Goal: Book appointment/travel/reservation

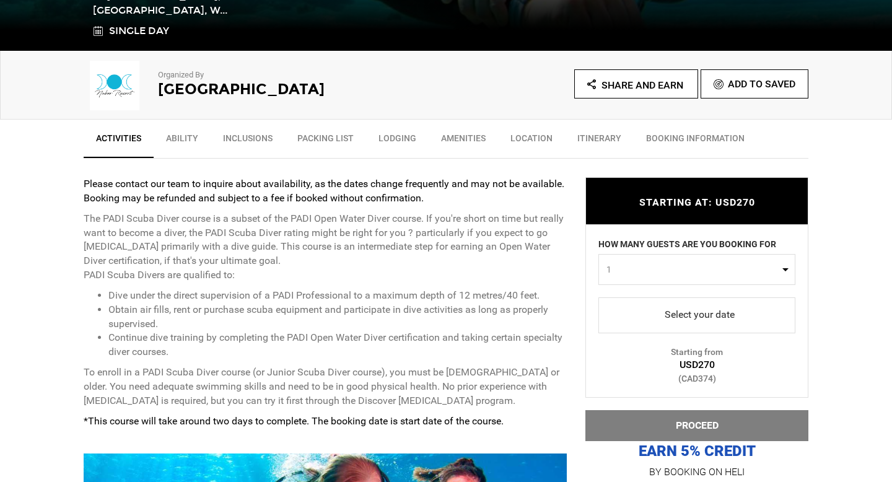
scroll to position [377, 0]
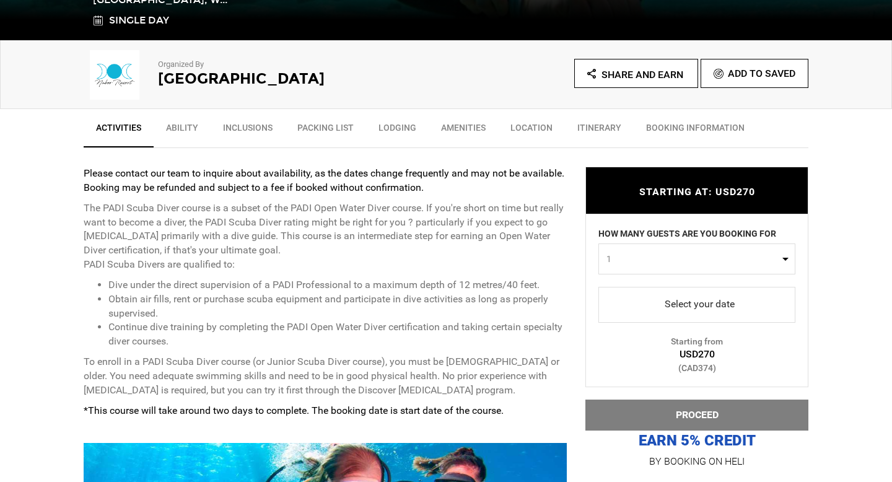
click at [760, 191] on div "STARTING AT: USD270 STARTING AT: USD270" at bounding box center [696, 190] width 223 height 47
click at [748, 261] on span "1" at bounding box center [692, 258] width 173 height 12
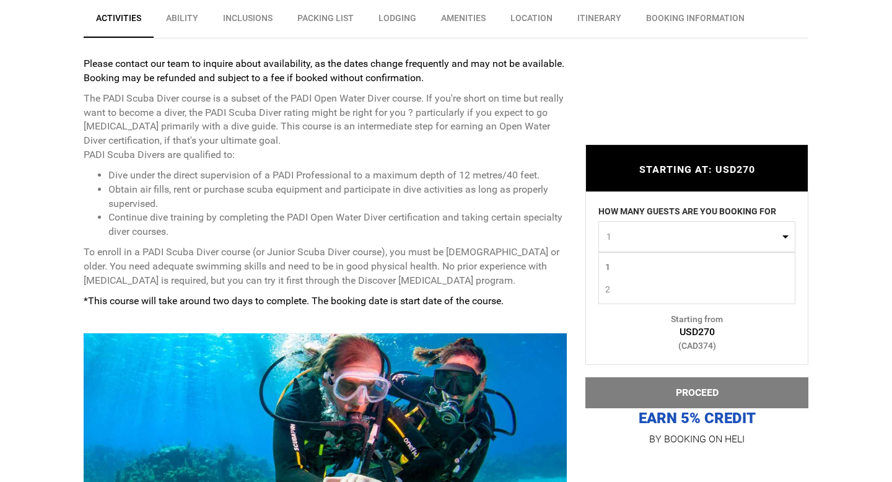
scroll to position [538, 0]
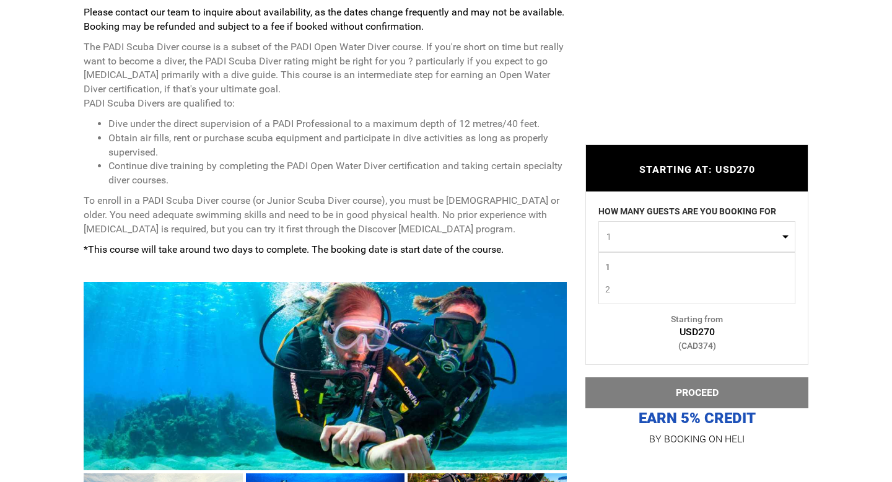
click at [684, 293] on link "2" at bounding box center [697, 289] width 196 height 22
select select "2"
click at [697, 335] on div "USD540" at bounding box center [697, 332] width 222 height 14
click at [700, 284] on span "select" at bounding box center [698, 283] width 10 height 10
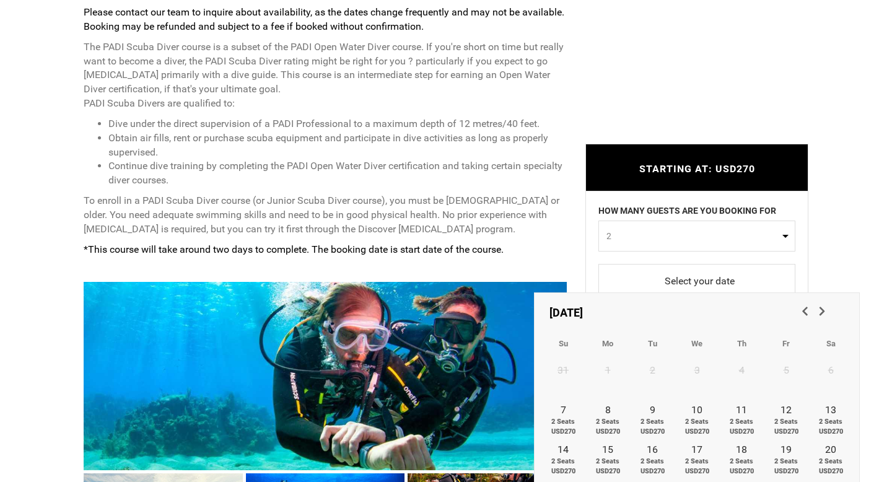
click at [820, 312] on span "Next" at bounding box center [821, 310] width 12 height 12
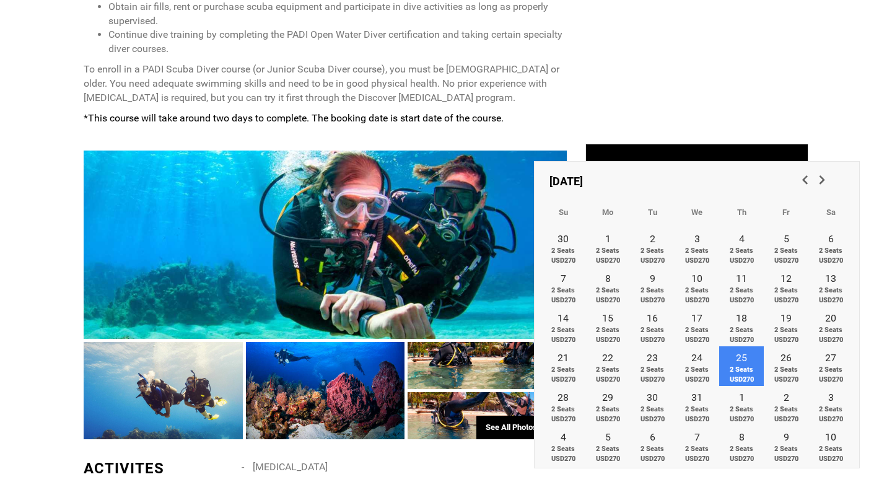
scroll to position [671, 0]
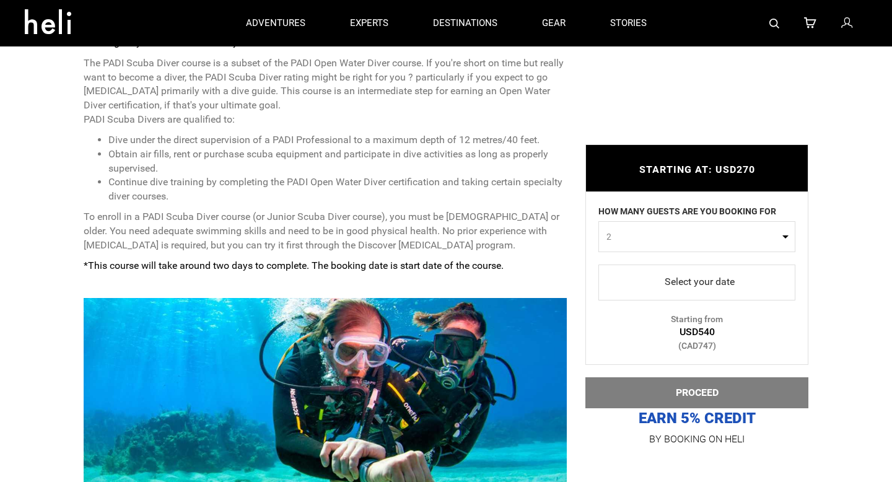
scroll to position [518, 0]
